Goal: Task Accomplishment & Management: Manage account settings

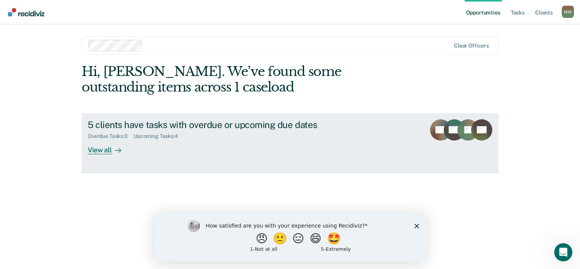
click at [99, 150] on div "View all" at bounding box center [109, 146] width 43 height 15
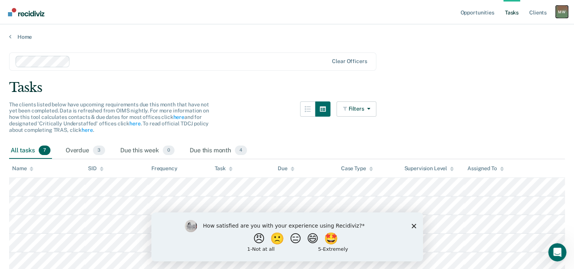
click at [562, 13] on div "M W" at bounding box center [562, 12] width 12 height 12
click at [540, 11] on link "Client s" at bounding box center [538, 12] width 20 height 24
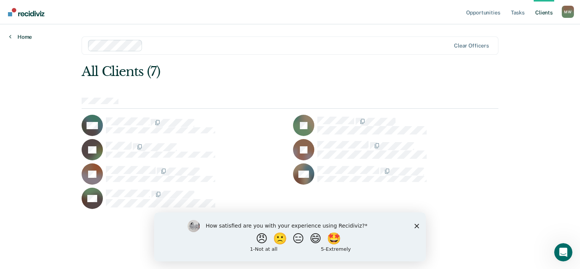
click at [25, 36] on link "Home" at bounding box center [20, 36] width 23 height 7
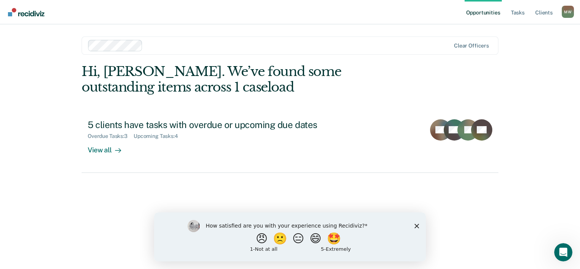
click at [418, 226] on polygon "Close survey" at bounding box center [417, 225] width 5 height 5
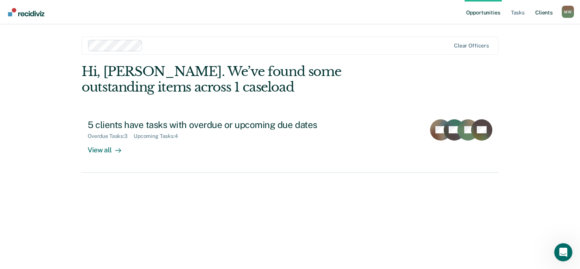
click at [539, 10] on link "Client s" at bounding box center [544, 12] width 20 height 24
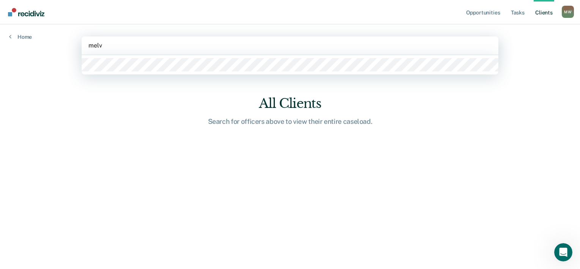
type input "melvi"
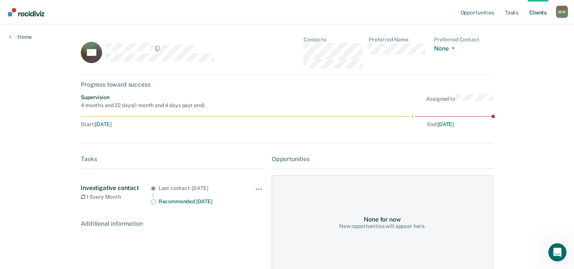
click at [530, 14] on link "Client s" at bounding box center [538, 12] width 20 height 24
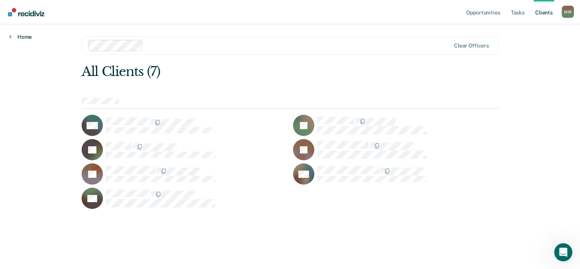
click at [25, 34] on link "Home" at bounding box center [20, 36] width 23 height 7
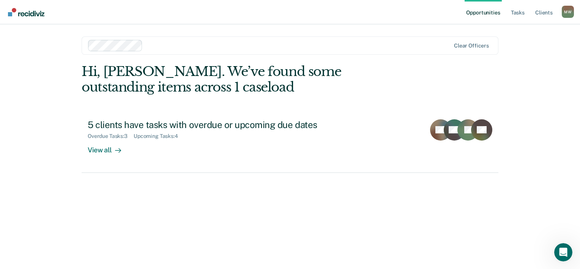
click at [7, 32] on div "Opportunities Tasks Client s Melvina Wilson M W Profile How it works Log Out Cl…" at bounding box center [290, 134] width 580 height 269
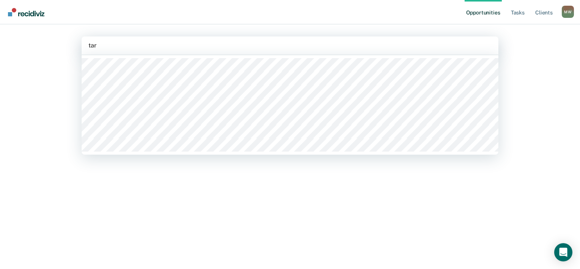
type input "tara"
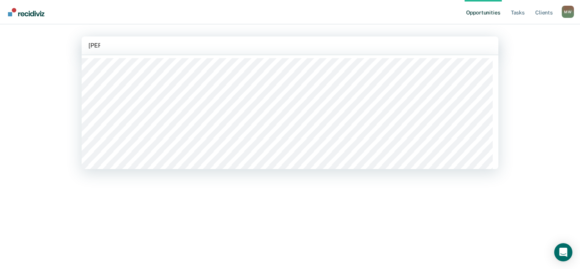
type input "melv"
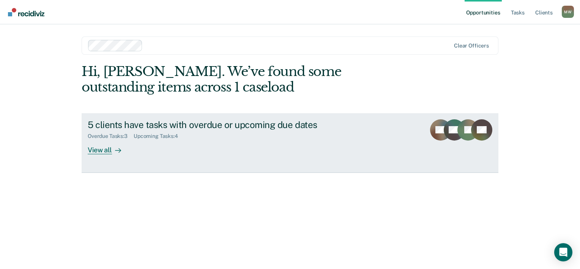
click at [477, 135] on icon at bounding box center [485, 140] width 36 height 32
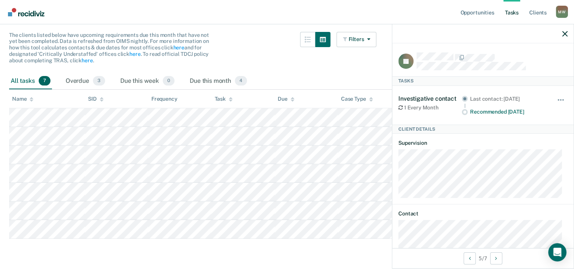
click at [295, 59] on div "The clients listed below have upcoming requirements due this month that have no…" at bounding box center [192, 52] width 367 height 41
click at [213, 75] on div "Due this month 4" at bounding box center [218, 81] width 60 height 17
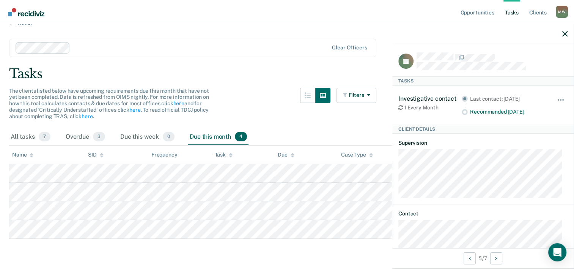
click at [348, 68] on div "Tasks" at bounding box center [287, 74] width 556 height 16
